Goal: Information Seeking & Learning: Learn about a topic

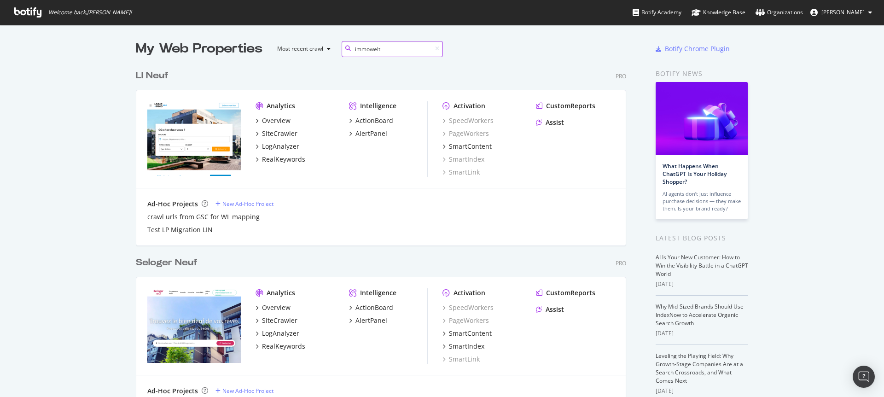
scroll to position [210, 491]
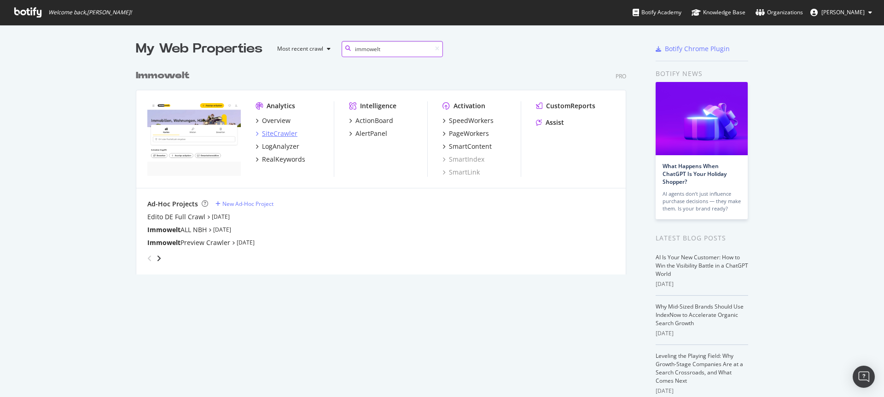
type input "immowelt"
click at [278, 135] on div "SiteCrawler" at bounding box center [279, 133] width 35 height 9
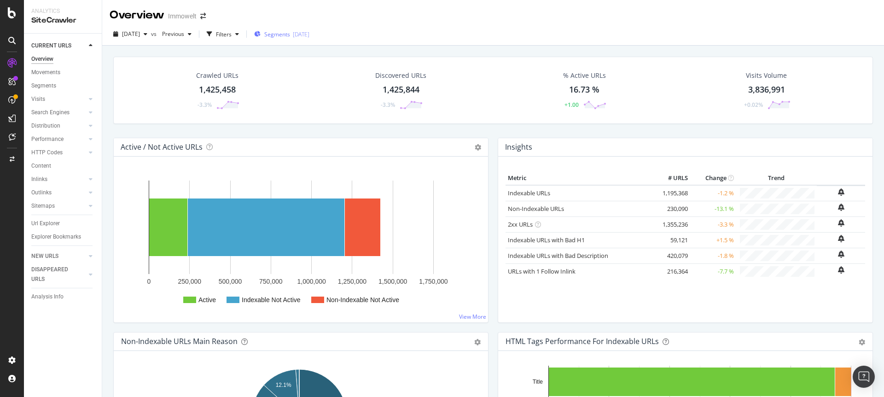
click at [309, 33] on div "[DATE]" at bounding box center [301, 34] width 17 height 8
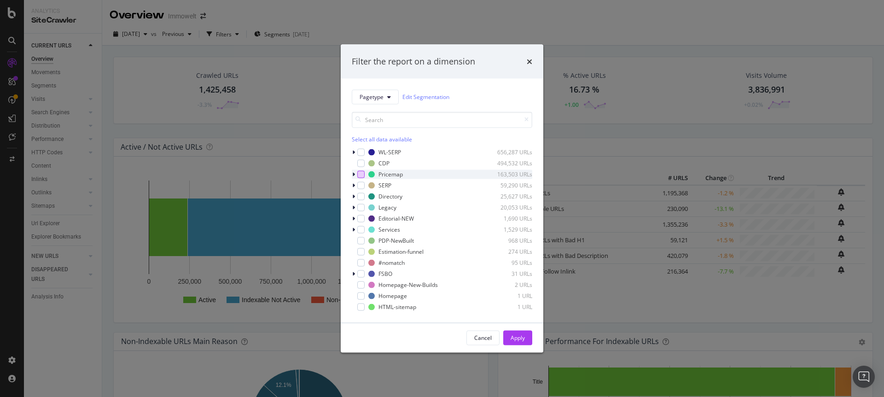
click at [360, 176] on div "modal" at bounding box center [360, 173] width 7 height 7
click at [520, 337] on div "Apply" at bounding box center [518, 338] width 14 height 8
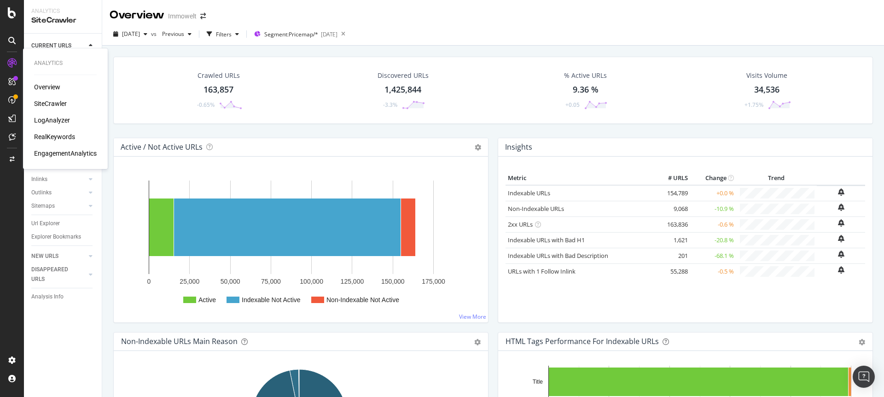
click at [50, 122] on div "LogAnalyzer" at bounding box center [52, 120] width 36 height 9
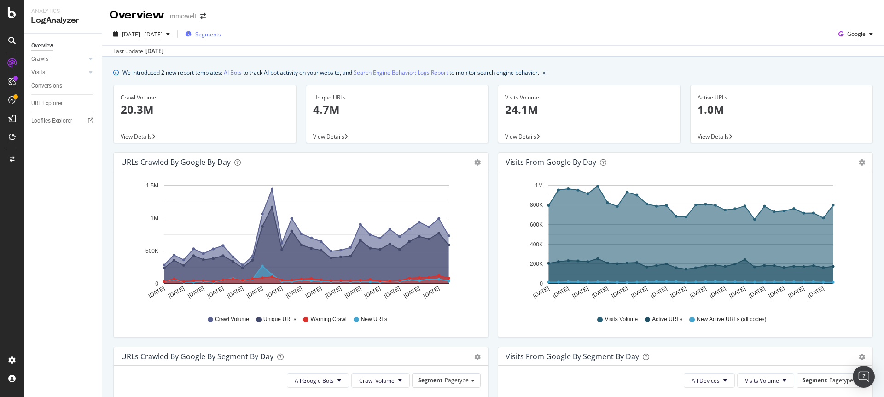
click at [221, 38] on span "Segments" at bounding box center [208, 34] width 26 height 8
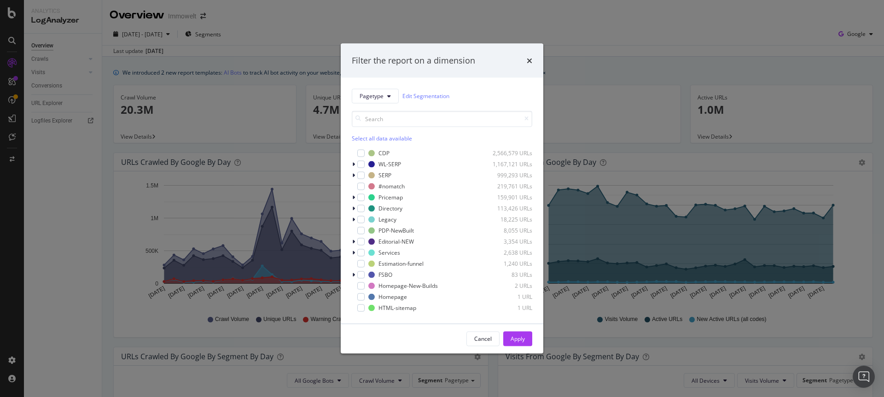
click at [303, 41] on div "Filter the report on a dimension Pagetype Edit Segmentation Select all data ava…" at bounding box center [442, 198] width 884 height 397
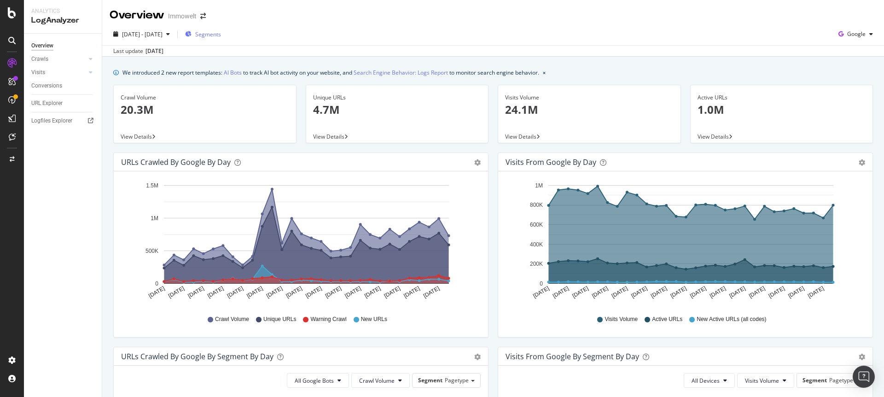
click at [192, 32] on icon "button" at bounding box center [188, 34] width 6 height 6
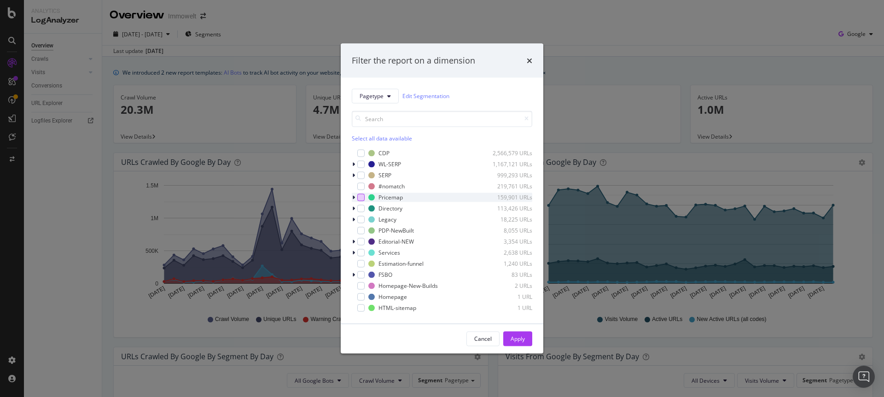
click at [360, 197] on div "modal" at bounding box center [360, 196] width 7 height 7
click at [517, 339] on div "Apply" at bounding box center [518, 339] width 14 height 8
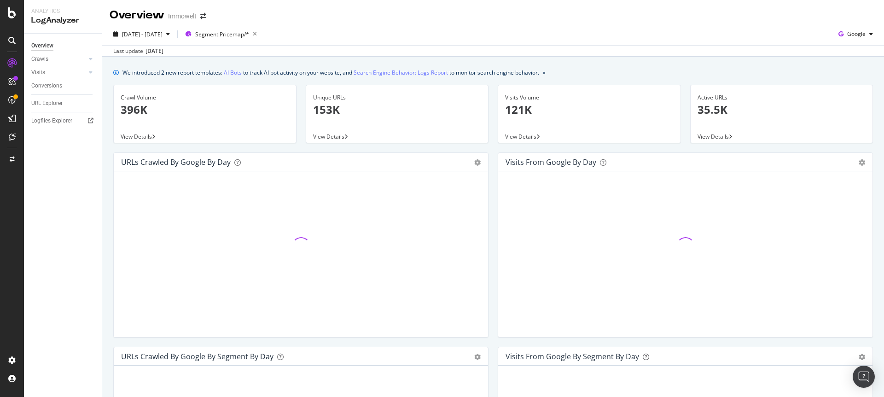
scroll to position [0, 0]
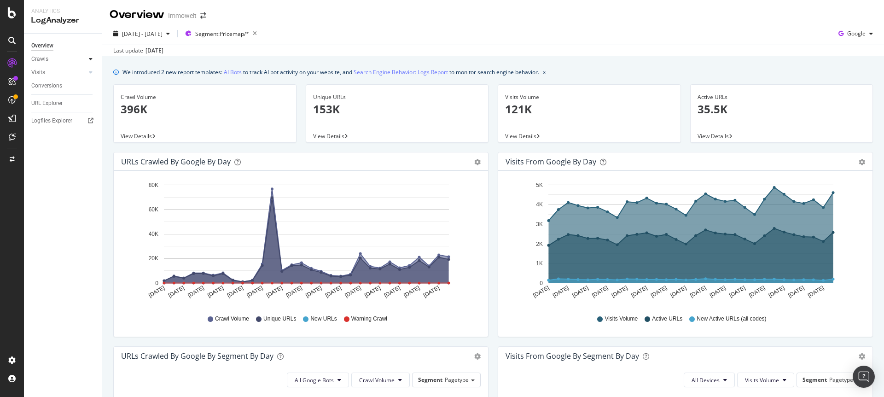
click at [86, 58] on div at bounding box center [90, 58] width 9 height 9
click at [57, 111] on div "HTTP Codes" at bounding box center [50, 109] width 31 height 10
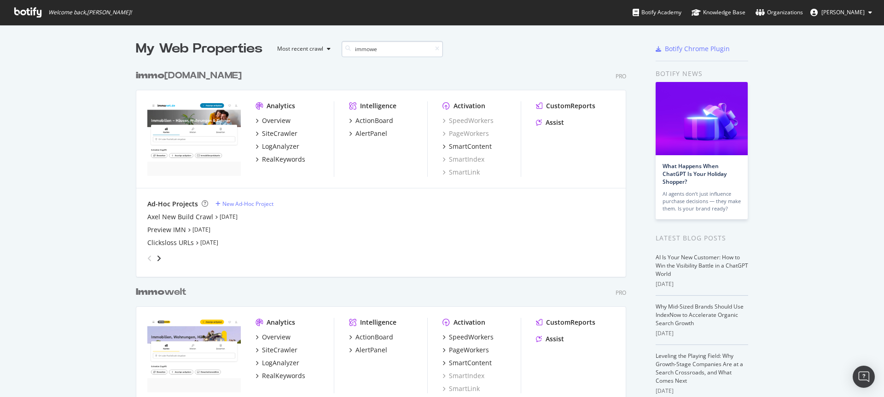
scroll to position [642, 491]
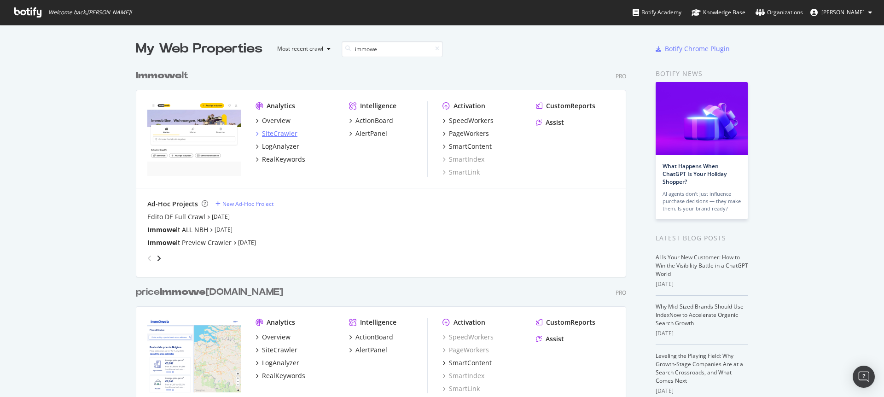
type input "immowe"
click at [278, 135] on div "SiteCrawler" at bounding box center [279, 133] width 35 height 9
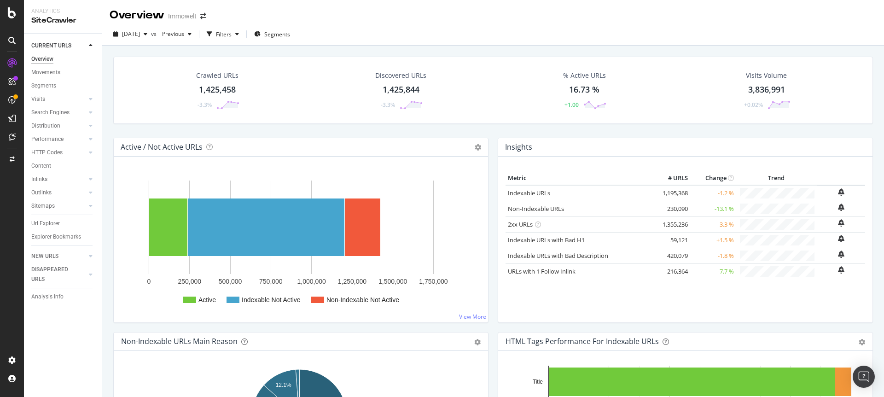
click at [425, 22] on div "Overview Immowelt" at bounding box center [493, 11] width 782 height 23
click at [447, 22] on div "Overview Immowelt" at bounding box center [493, 11] width 782 height 23
click at [489, 26] on div "2025 Aug. 15th vs Previous Filters Segments" at bounding box center [493, 34] width 782 height 23
click at [494, 26] on div "2025 Aug. 15th vs Previous Filters Segments" at bounding box center [493, 34] width 782 height 23
click at [502, 26] on div "2025 Aug. 15th vs Previous Filters Segments" at bounding box center [493, 34] width 782 height 23
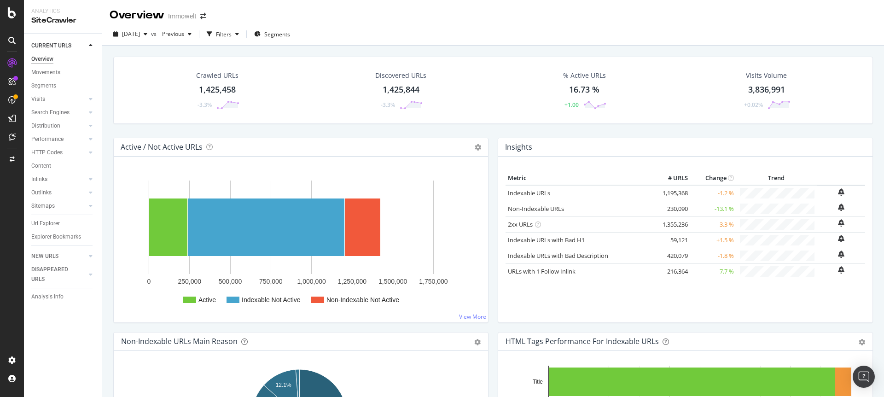
click at [513, 23] on div "2025 Aug. 15th vs Previous Filters Segments" at bounding box center [493, 34] width 782 height 23
click at [517, 22] on div "Overview Immowelt" at bounding box center [493, 11] width 782 height 23
click at [290, 38] on div "Segments" at bounding box center [272, 34] width 36 height 14
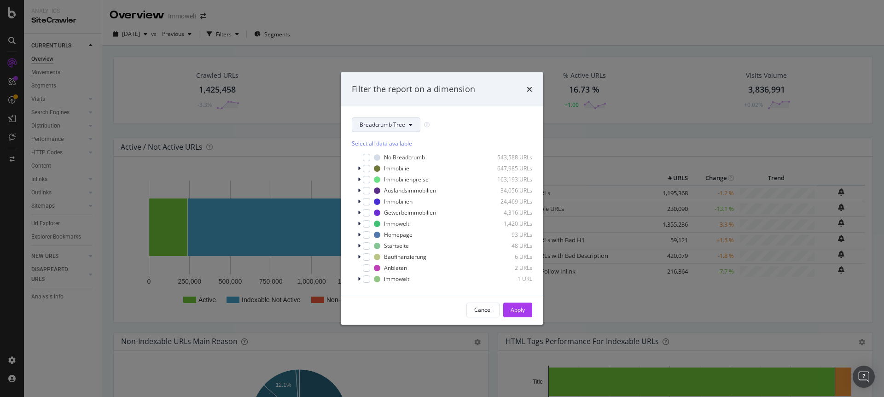
click at [381, 119] on button "Breadcrumb Tree" at bounding box center [386, 124] width 69 height 15
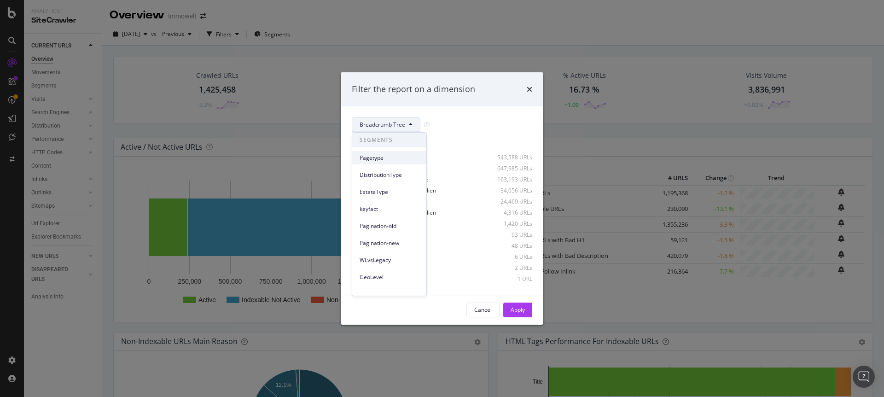
click at [388, 161] on span "Pagetype" at bounding box center [389, 158] width 59 height 8
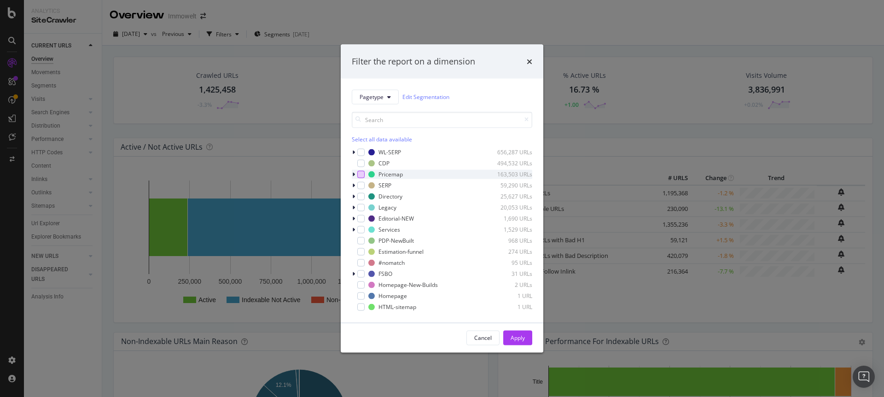
click at [362, 177] on div "modal" at bounding box center [360, 173] width 7 height 7
click at [518, 340] on div "Apply" at bounding box center [518, 338] width 14 height 8
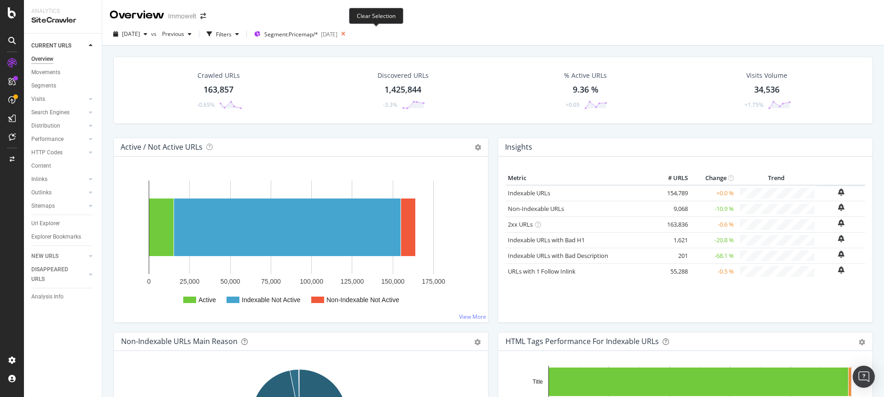
click at [349, 34] on icon at bounding box center [344, 34] width 12 height 13
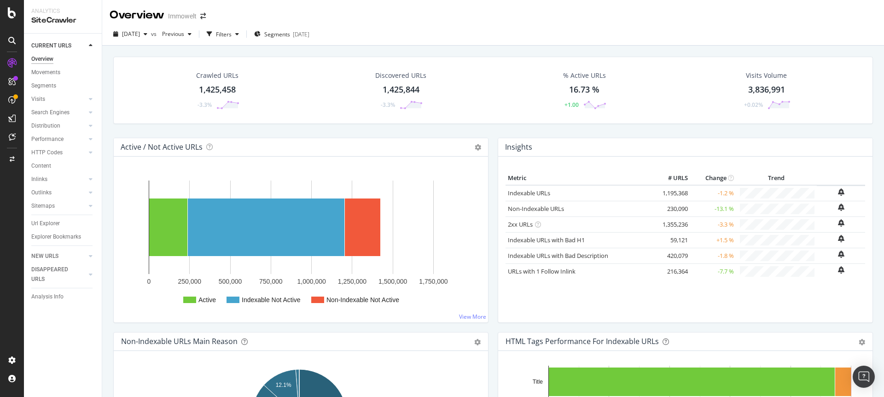
click at [377, 14] on div "Overview Immowelt" at bounding box center [493, 11] width 782 height 23
click at [438, 9] on div "Overview Immowelt" at bounding box center [493, 11] width 782 height 23
click at [439, 12] on div "Overview Immowelt" at bounding box center [493, 11] width 782 height 23
click at [399, 20] on div "Overview Immowelt" at bounding box center [493, 11] width 782 height 23
click at [402, 16] on div "Overview Immowelt" at bounding box center [493, 11] width 782 height 23
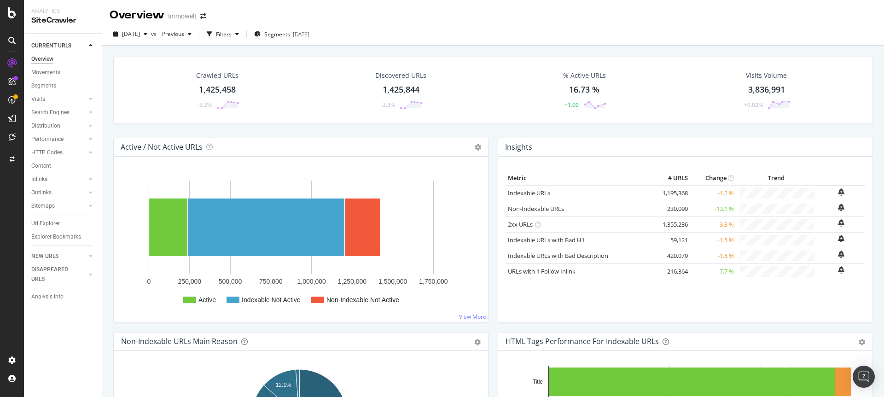
click at [424, 11] on div "Overview Immowelt" at bounding box center [493, 11] width 782 height 23
